Goal: Information Seeking & Learning: Learn about a topic

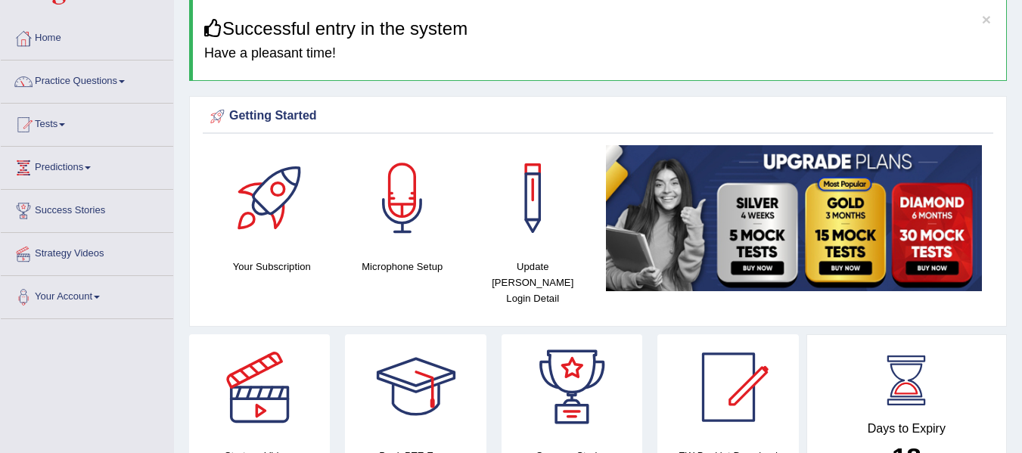
scroll to position [25, 0]
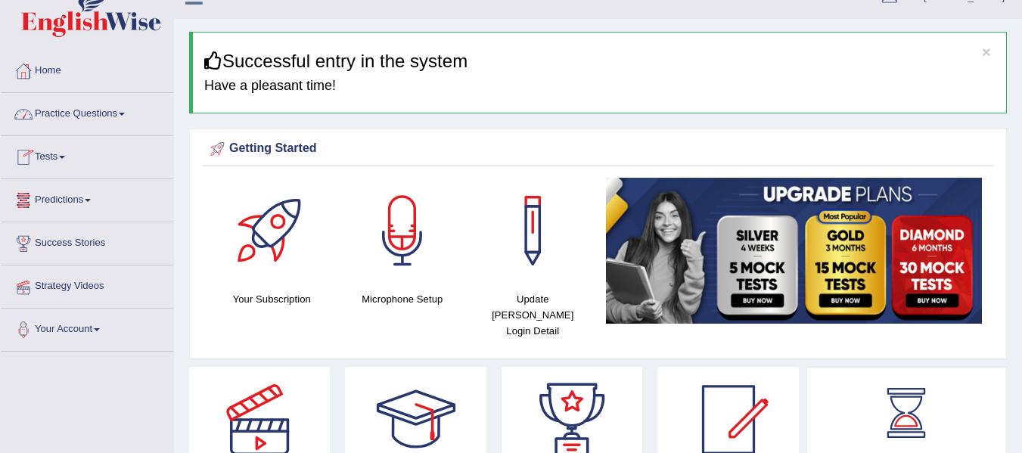
click at [126, 125] on link "Practice Questions" at bounding box center [87, 112] width 173 height 38
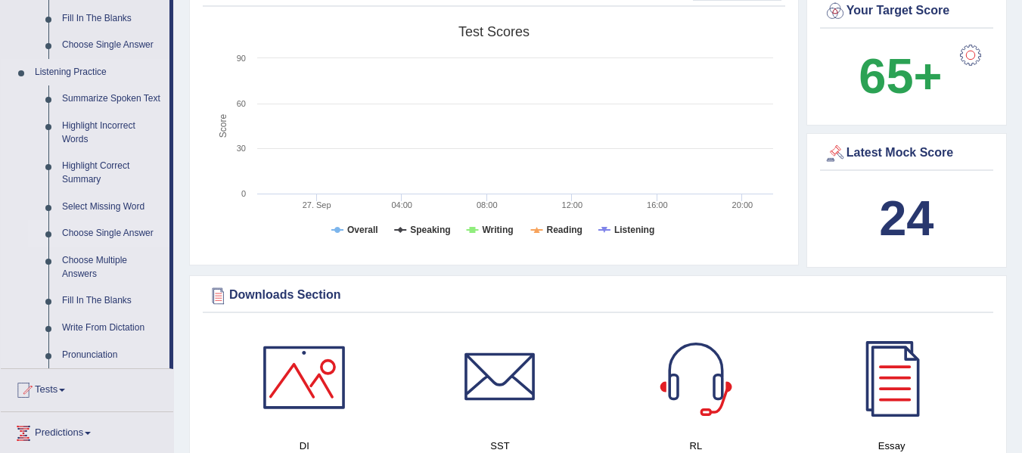
scroll to position [605, 0]
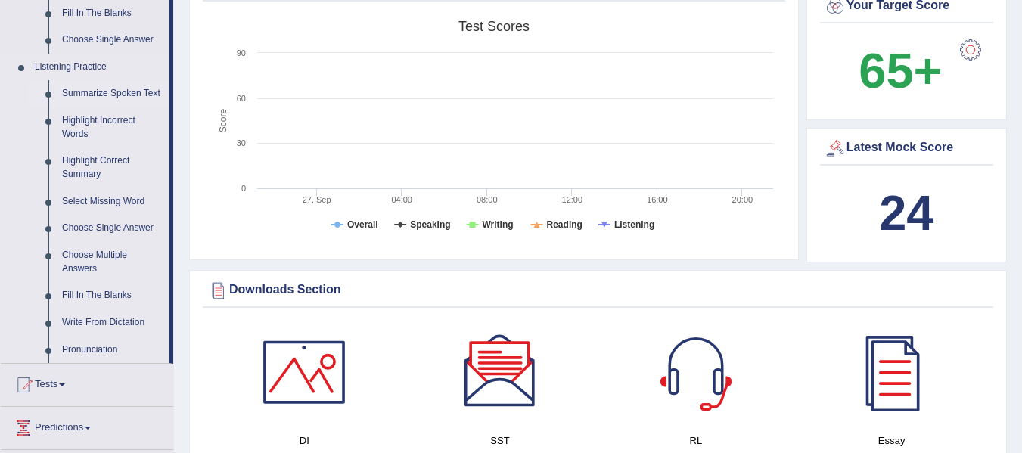
click at [118, 98] on link "Summarize Spoken Text" at bounding box center [112, 93] width 114 height 27
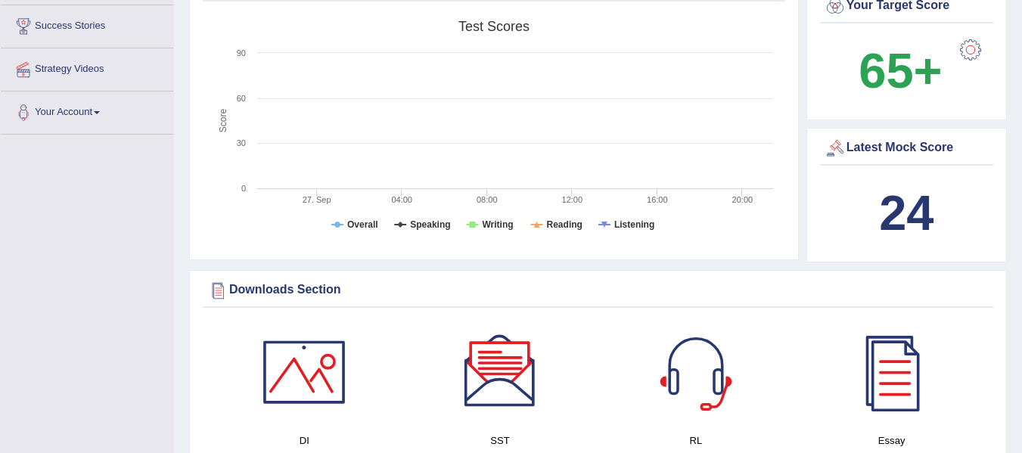
scroll to position [428, 0]
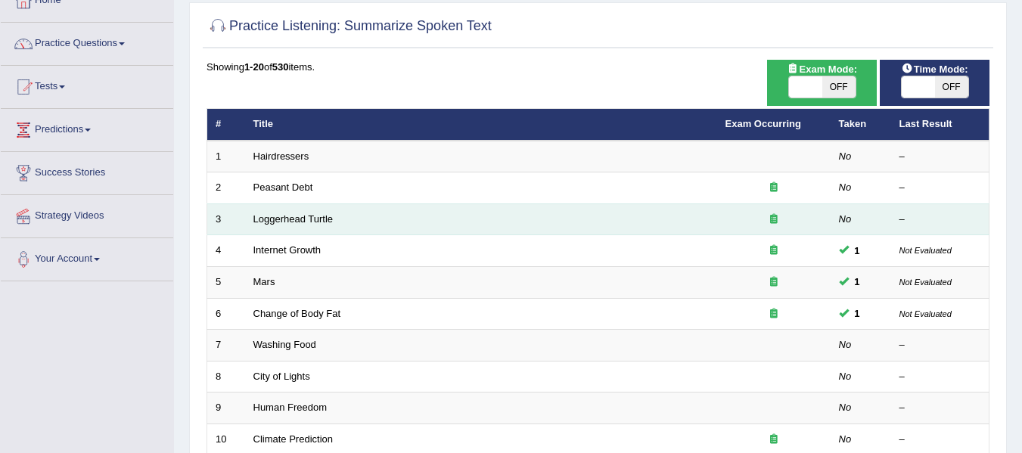
scroll to position [101, 0]
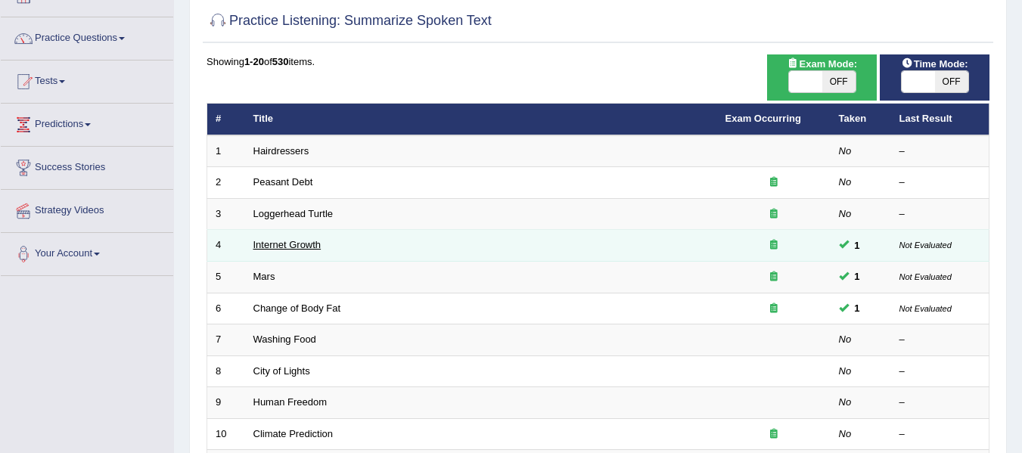
click at [319, 242] on link "Internet Growth" at bounding box center [288, 244] width 68 height 11
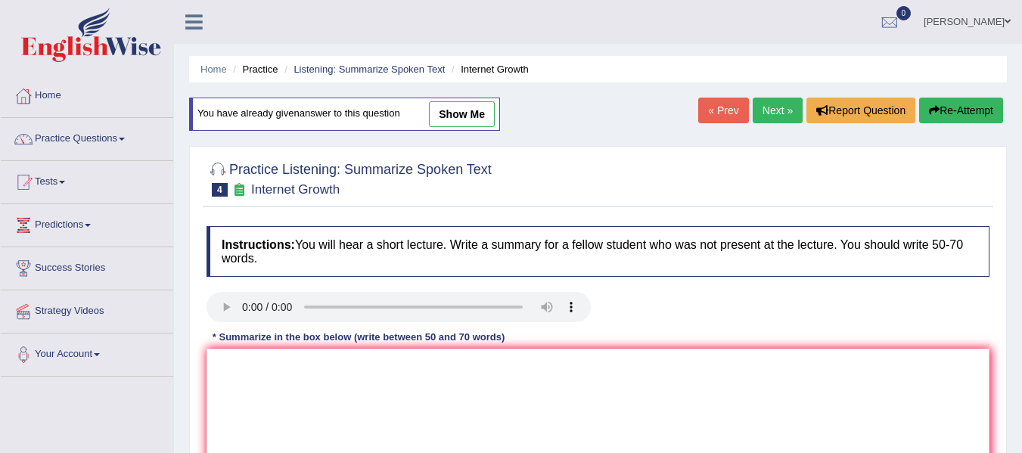
click at [475, 125] on link "show me" at bounding box center [462, 114] width 66 height 26
type textarea "The speaker provided a comprehensive overview of Internet, highlighting several…"
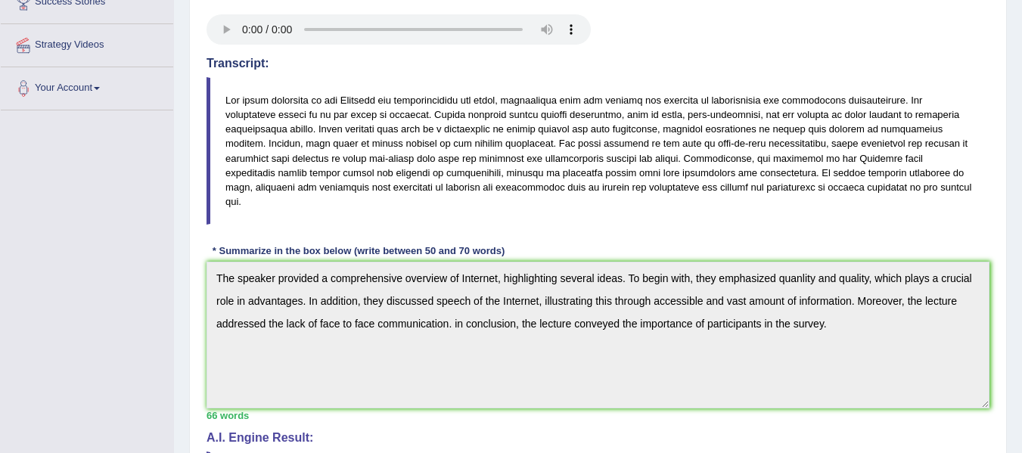
scroll to position [278, 0]
